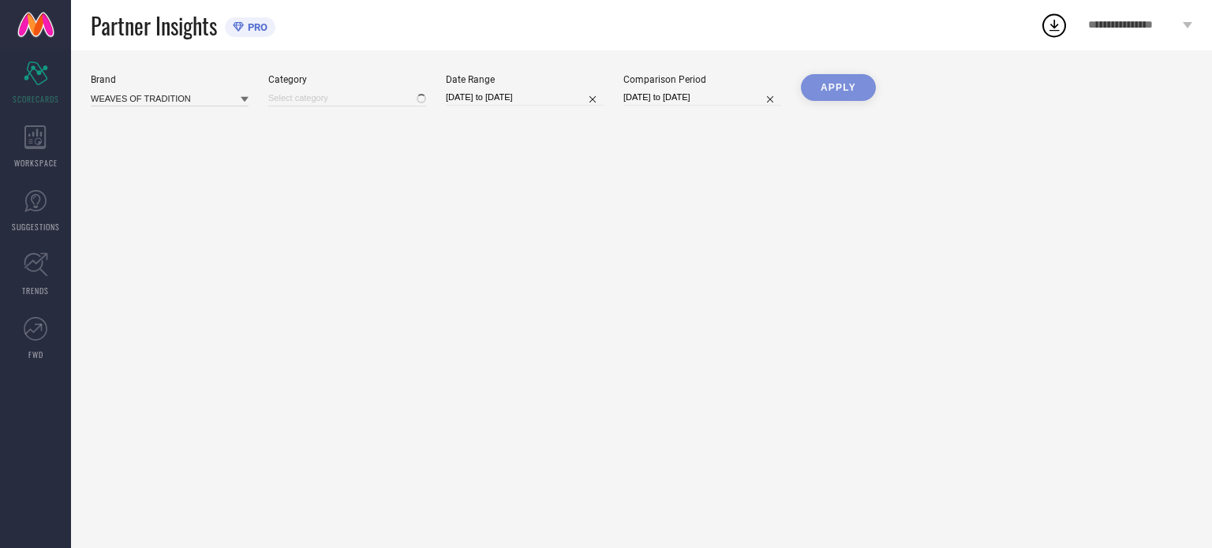
type input "All"
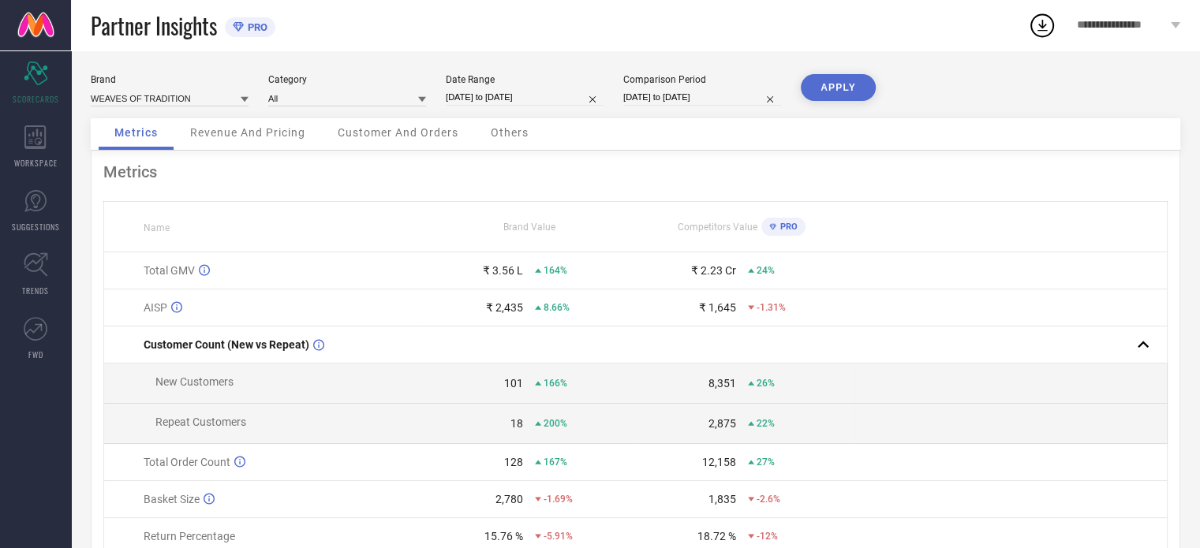
select select "6"
select select "2025"
select select "7"
select select "2025"
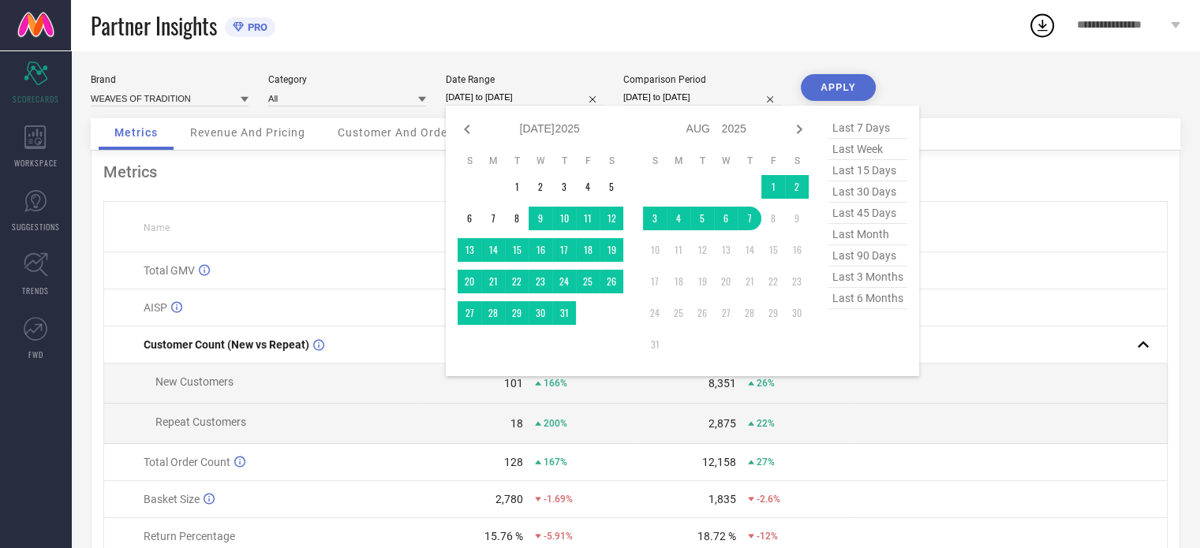
click at [520, 90] on input "[DATE] to [DATE]" at bounding box center [525, 97] width 158 height 17
click at [772, 182] on td "1" at bounding box center [774, 187] width 24 height 24
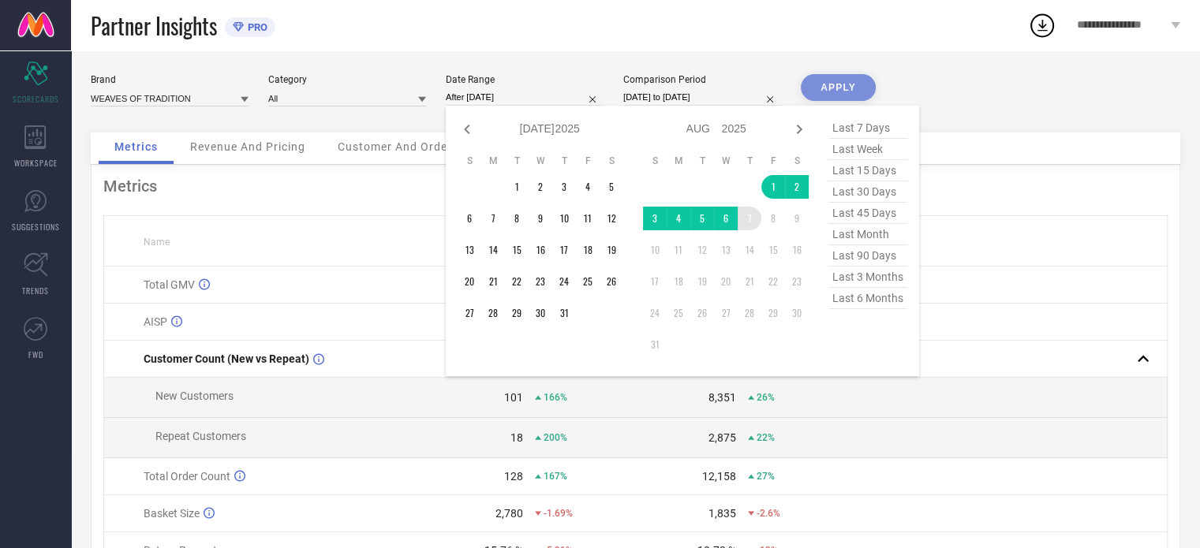
type input "[DATE] to [DATE]"
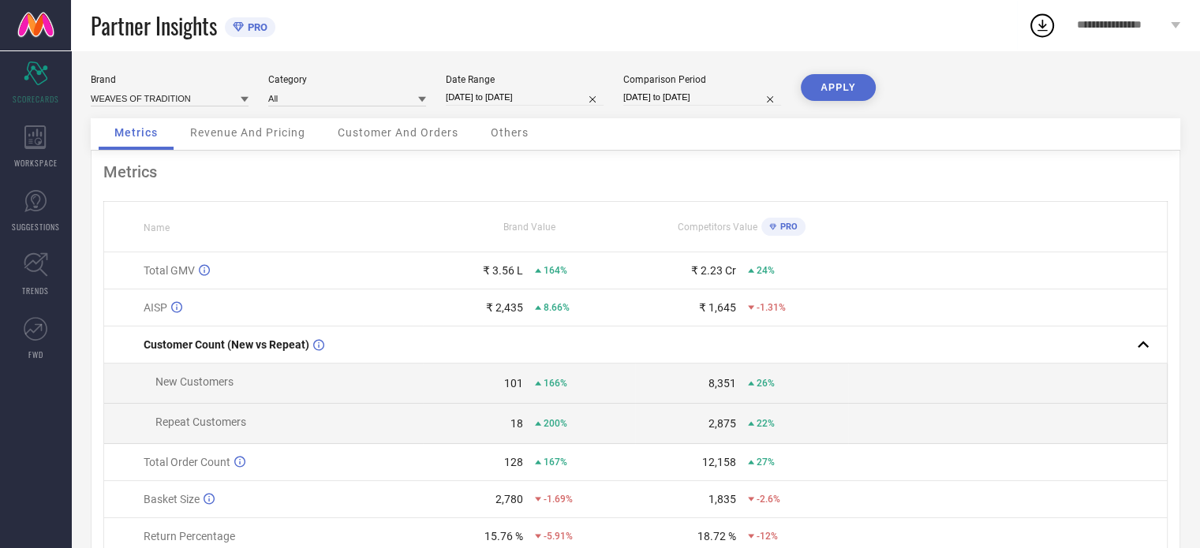
click at [821, 88] on button "APPLY" at bounding box center [838, 87] width 75 height 27
select select "6"
select select "2024"
select select "7"
select select "2024"
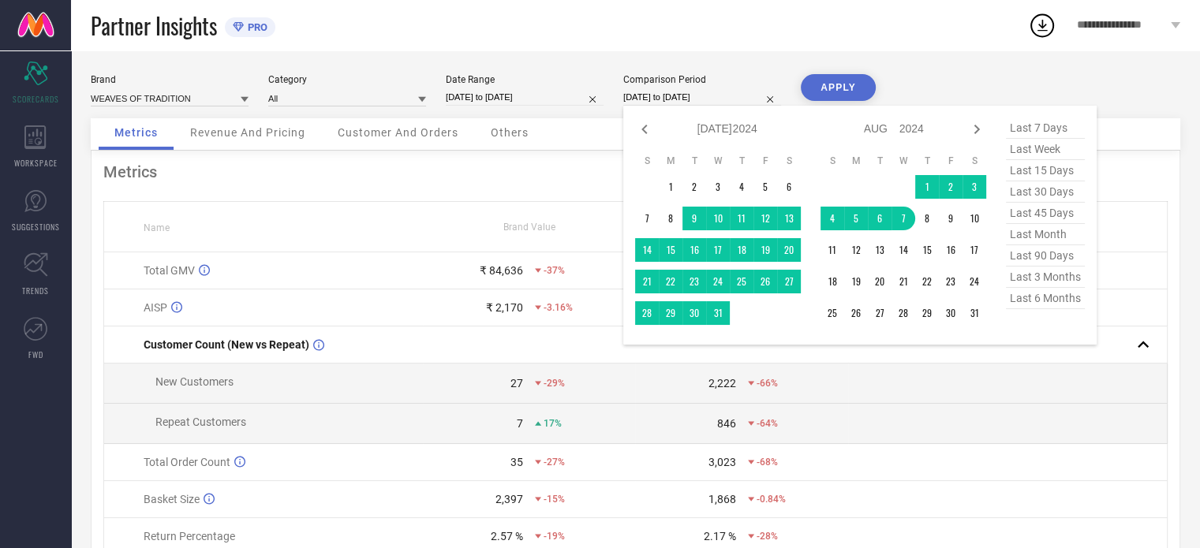
click at [670, 100] on input "[DATE] to [DATE]" at bounding box center [702, 97] width 158 height 17
click at [1038, 234] on span "last month" at bounding box center [1045, 234] width 79 height 21
type input "[DATE] to [DATE]"
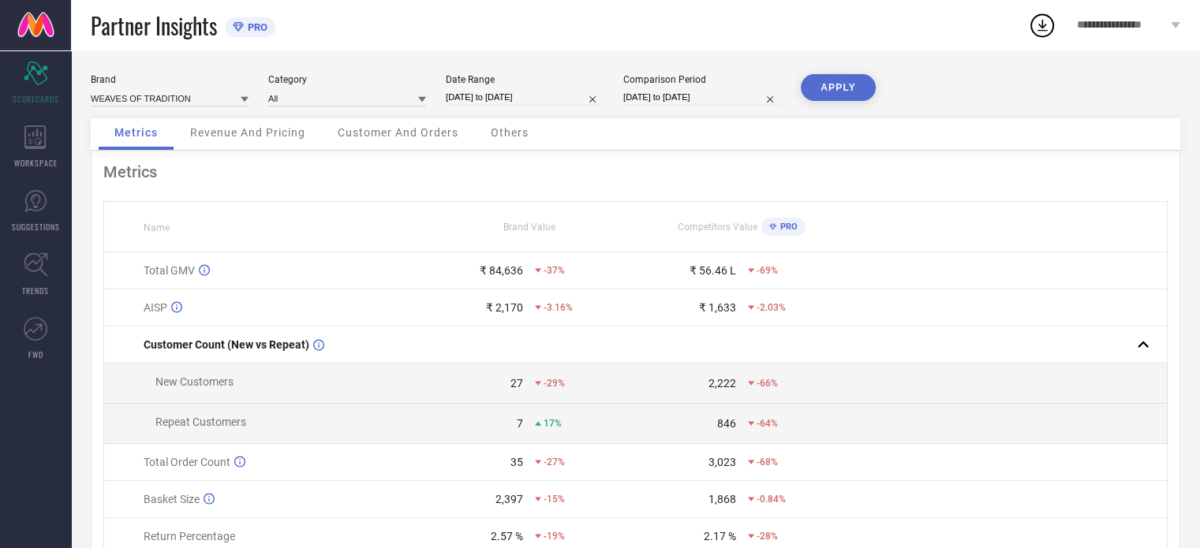
select select "6"
select select "2025"
select select "7"
select select "2025"
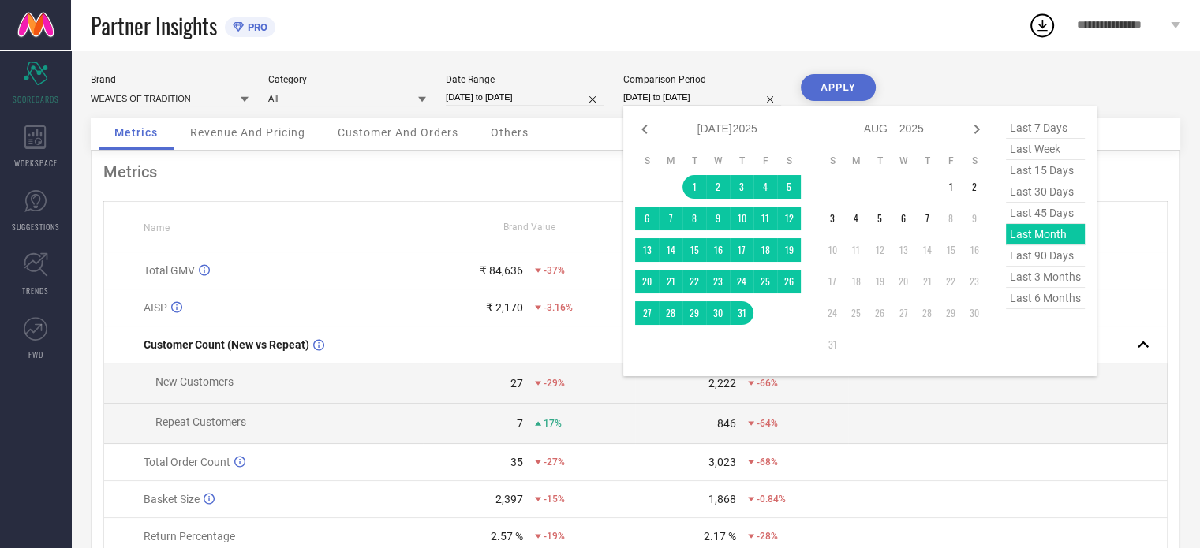
click at [701, 94] on input "[DATE] to [DATE]" at bounding box center [702, 97] width 158 height 17
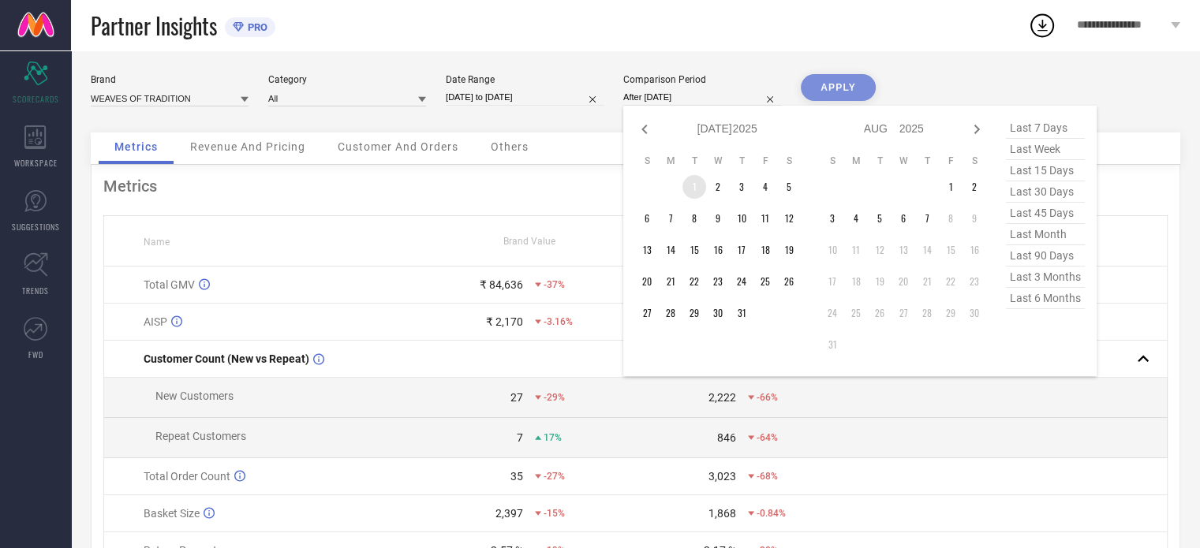
click at [691, 182] on td "1" at bounding box center [695, 187] width 24 height 24
type input "[DATE] to [DATE]"
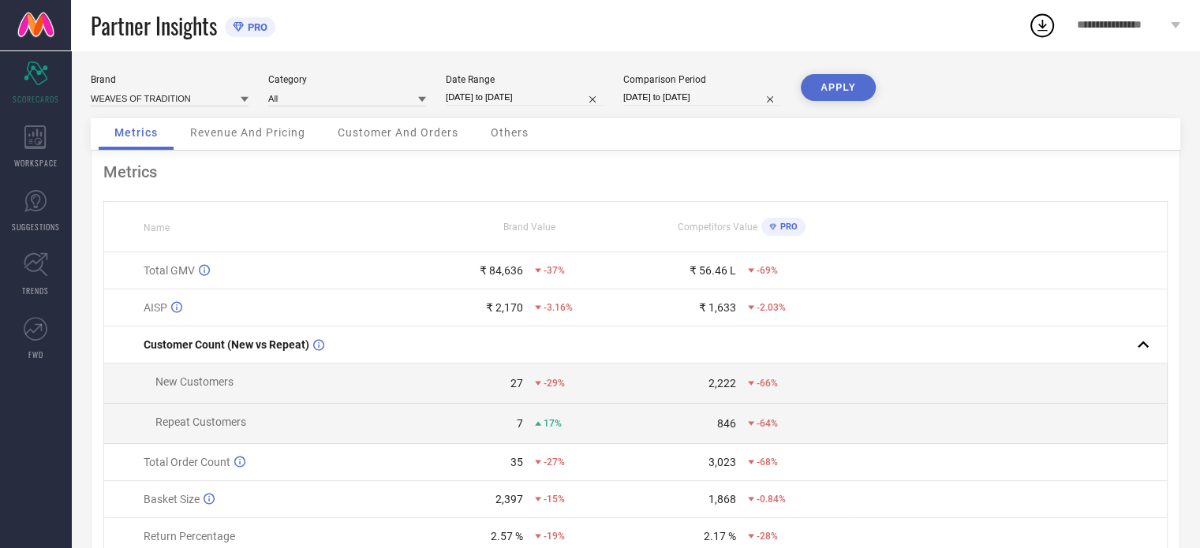
click at [846, 90] on button "APPLY" at bounding box center [838, 87] width 75 height 27
